Goal: Obtain resource: Download file/media

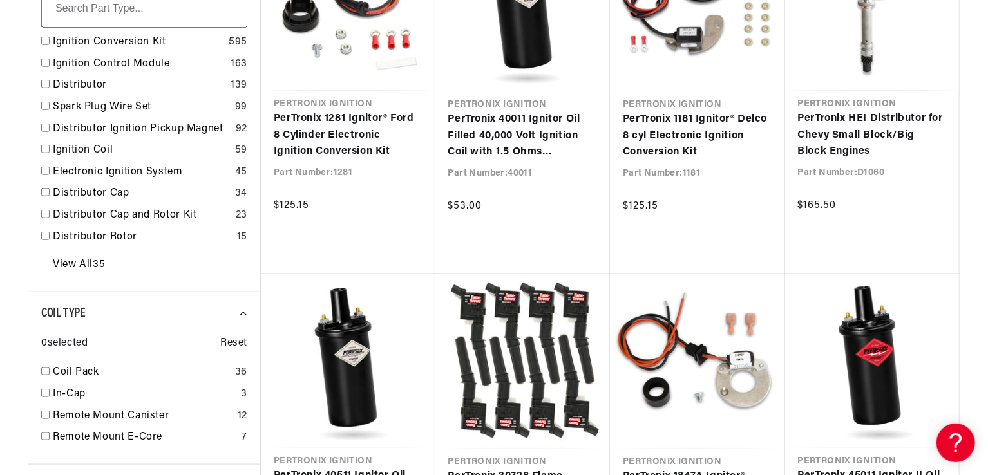
scroll to position [709, 0]
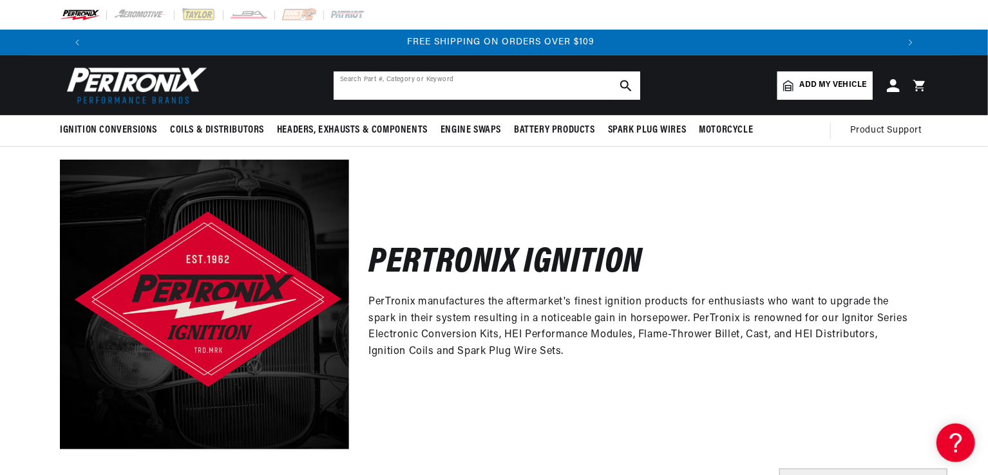
click at [373, 72] on input "text" at bounding box center [487, 86] width 307 height 28
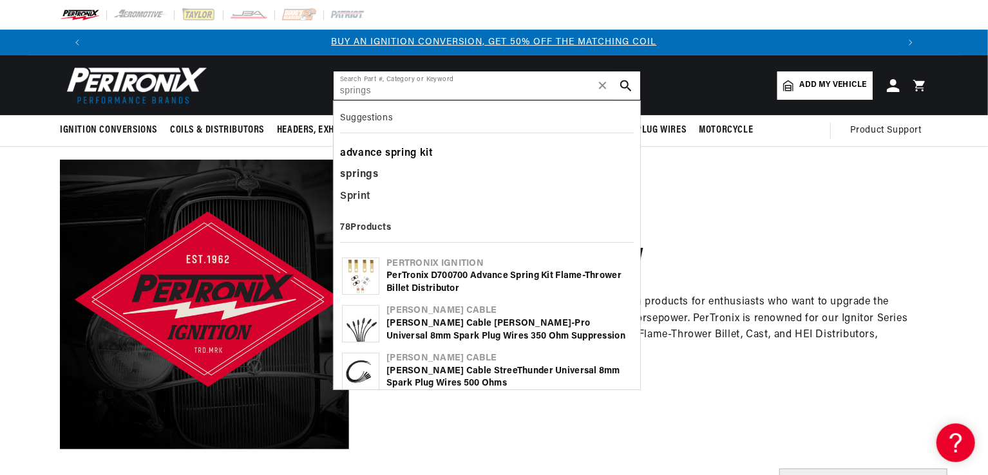
type input "springs"
click at [369, 151] on div "advance spring kit" at bounding box center [487, 154] width 294 height 22
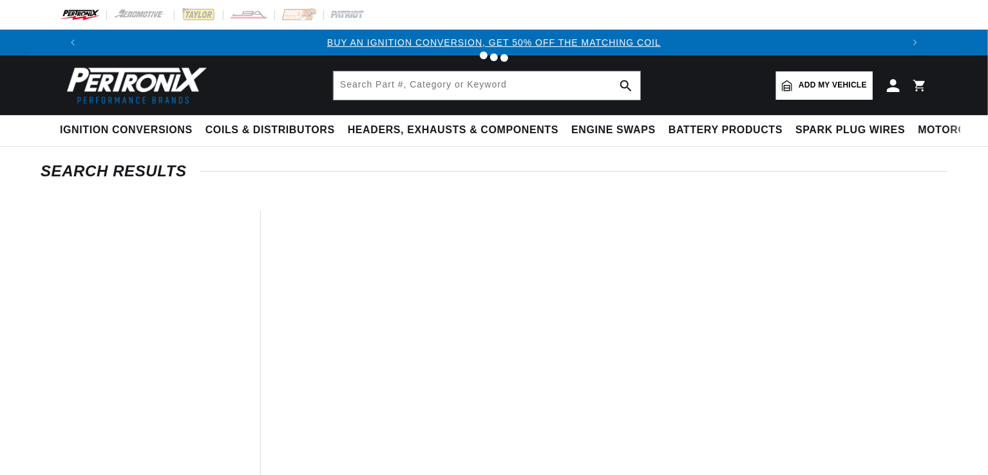
type input "advance spring kit"
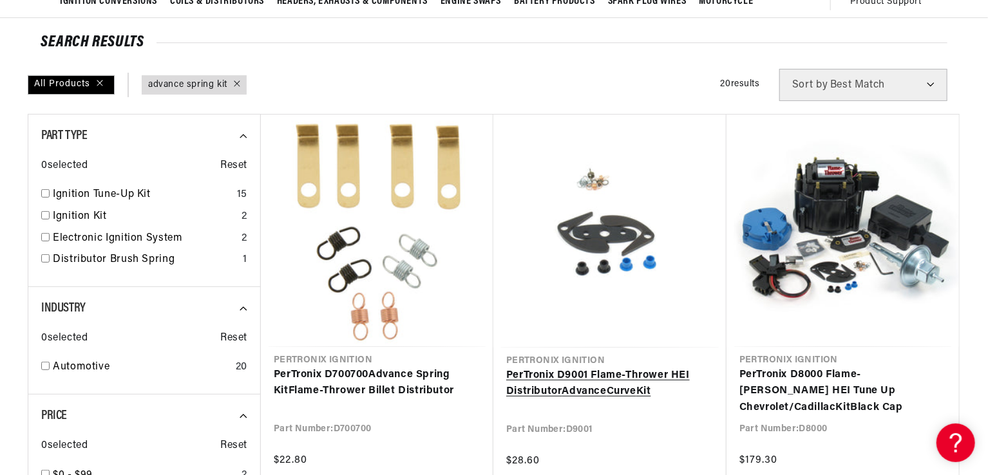
scroll to position [0, 804]
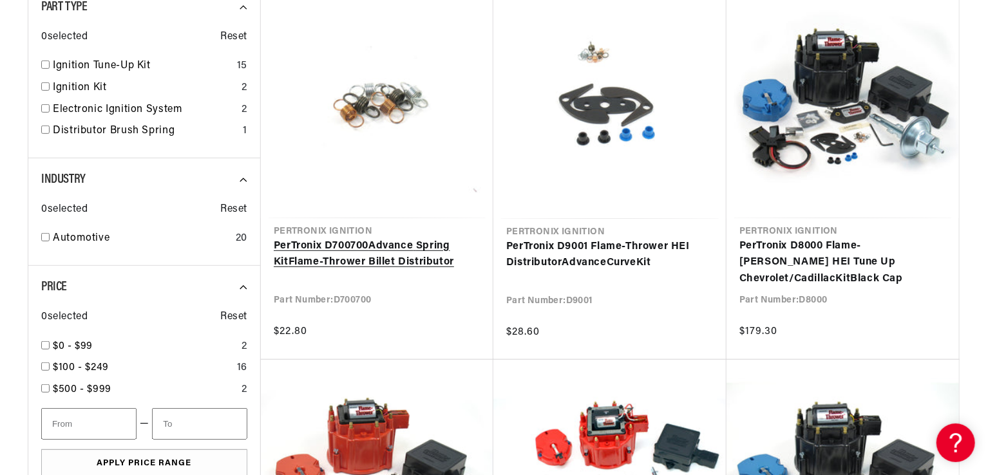
scroll to position [0, 804]
click at [348, 241] on link "PerTronix D700700 Advance Spring Kit Flame-Thrower Billet Distributor" at bounding box center [377, 254] width 207 height 33
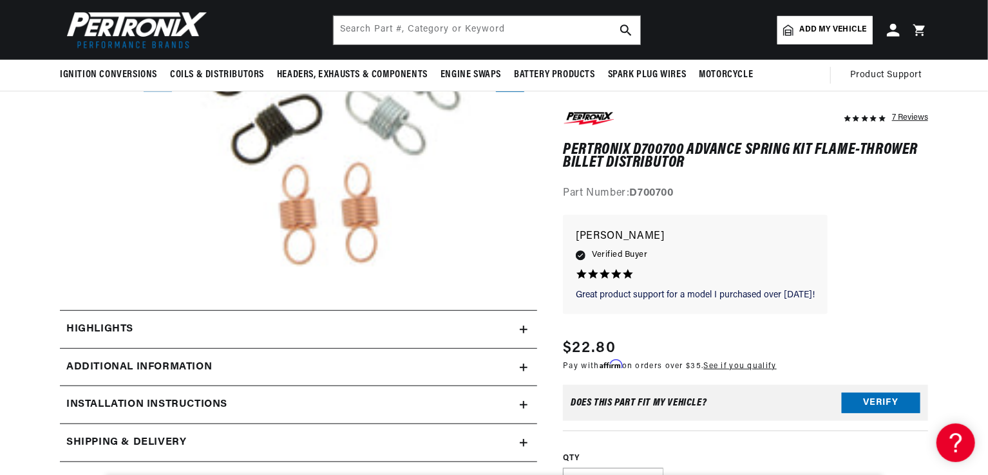
scroll to position [0, 804]
click at [521, 330] on icon at bounding box center [524, 330] width 8 height 0
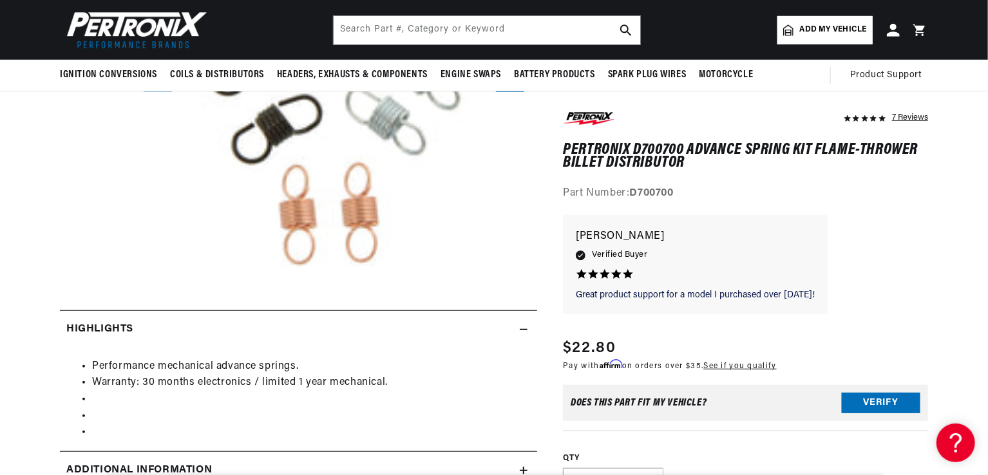
click at [522, 330] on icon at bounding box center [524, 330] width 8 height 0
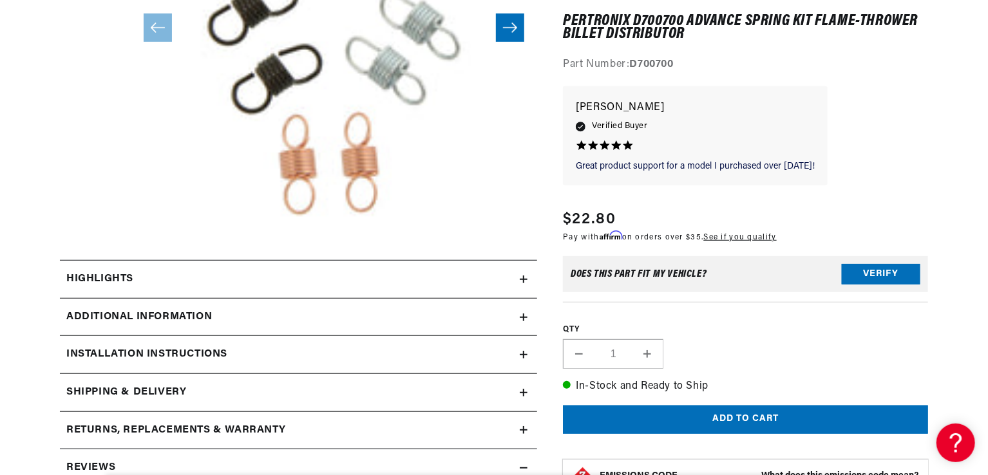
scroll to position [387, 0]
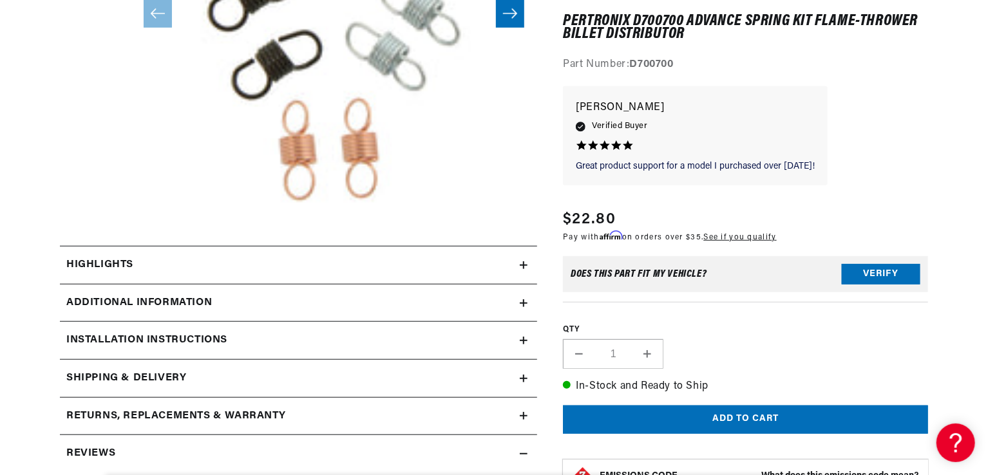
click at [524, 300] on icon at bounding box center [524, 304] width 0 height 8
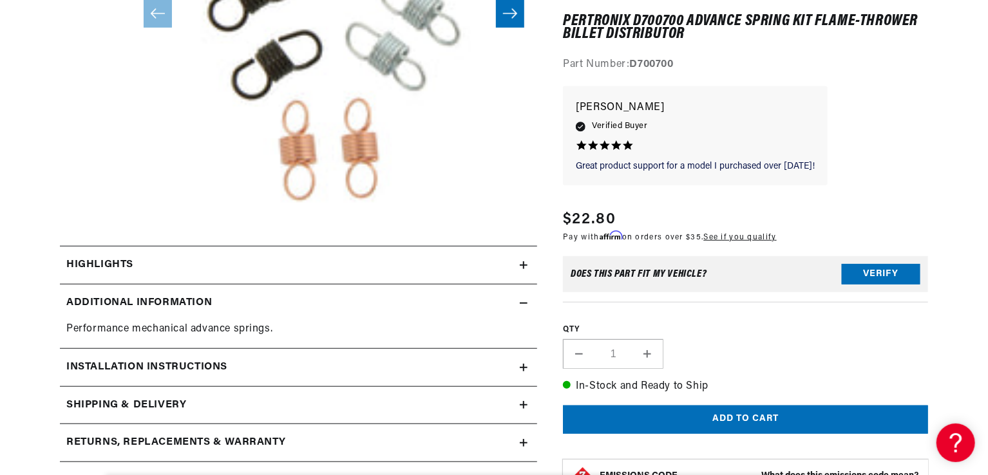
click at [523, 300] on icon at bounding box center [524, 304] width 8 height 8
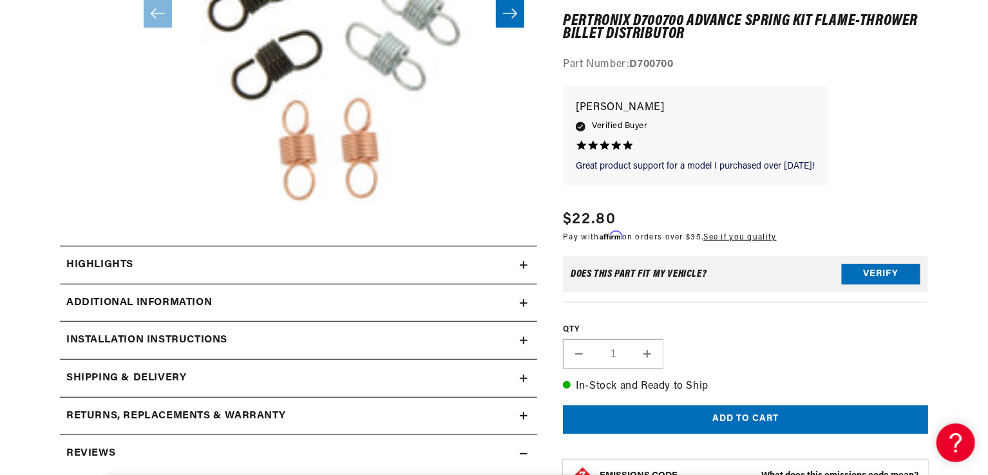
click at [522, 338] on icon at bounding box center [524, 341] width 8 height 8
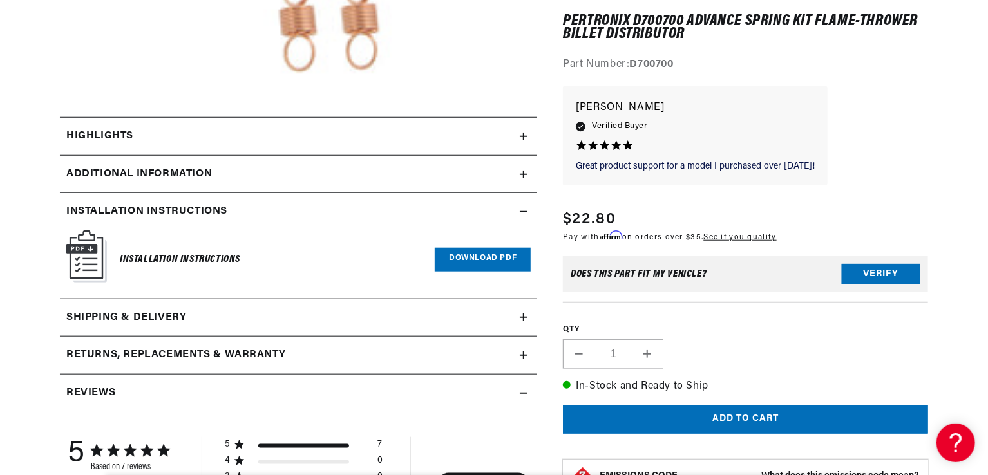
scroll to position [0, 0]
click at [520, 209] on icon at bounding box center [524, 212] width 8 height 8
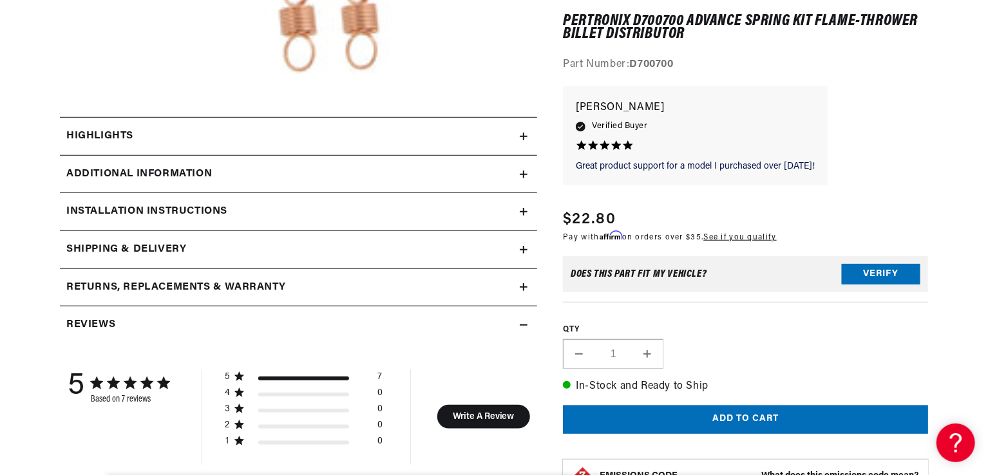
click at [524, 210] on icon at bounding box center [524, 212] width 0 height 8
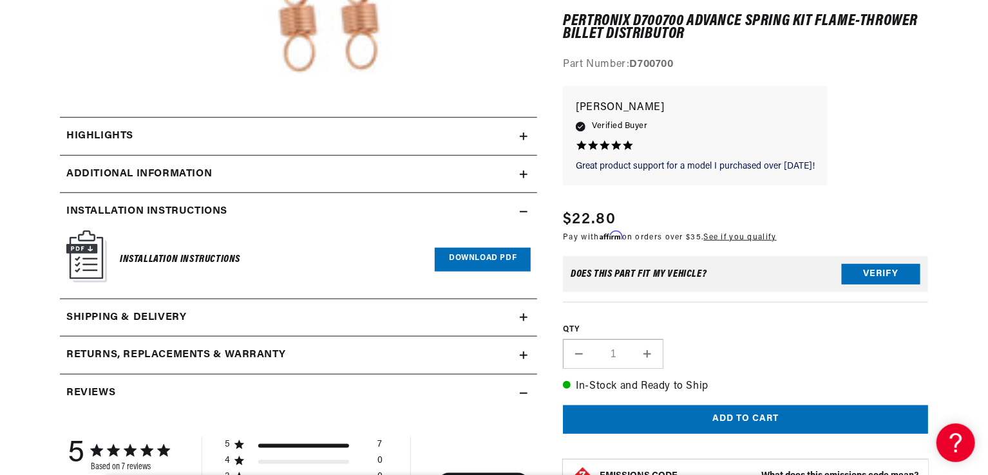
click at [447, 258] on link "Download PDF" at bounding box center [483, 260] width 96 height 24
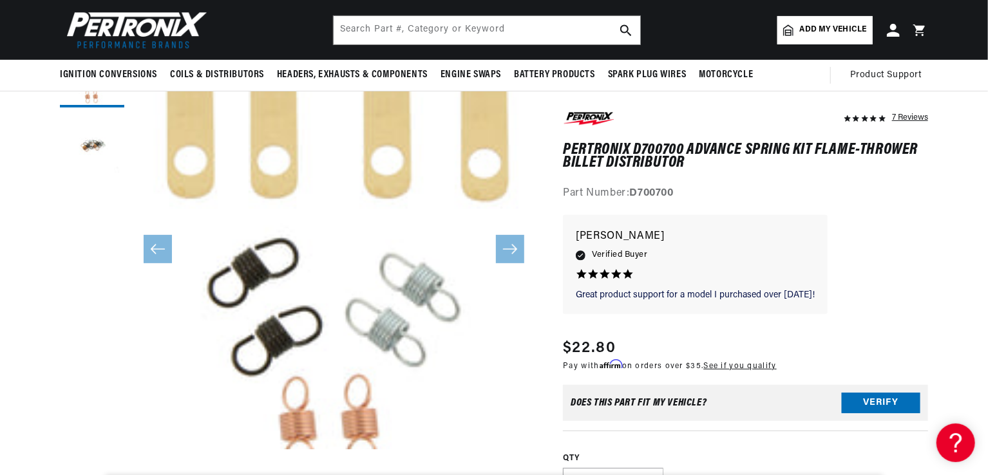
scroll to position [129, 0]
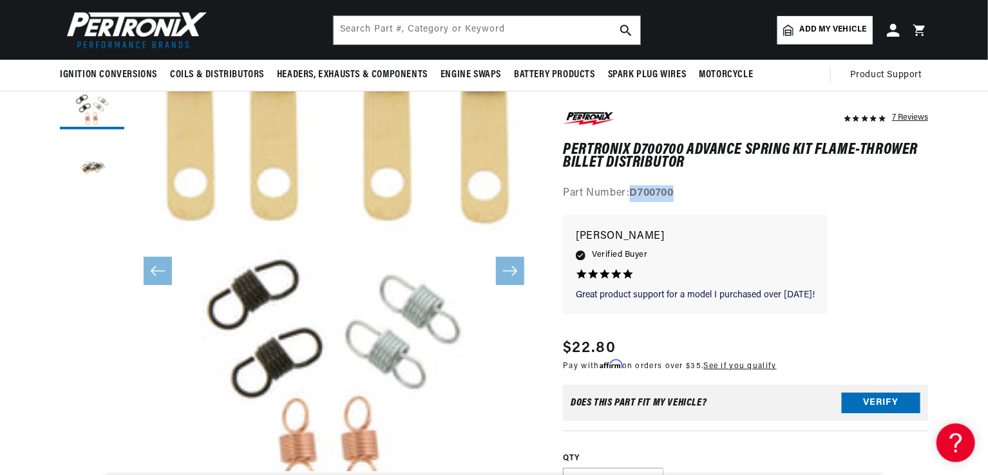
drag, startPoint x: 633, startPoint y: 191, endPoint x: 676, endPoint y: 196, distance: 42.8
click at [674, 196] on strong "D700700" at bounding box center [652, 194] width 44 height 10
copy strong "D700700"
